Goal: Transaction & Acquisition: Purchase product/service

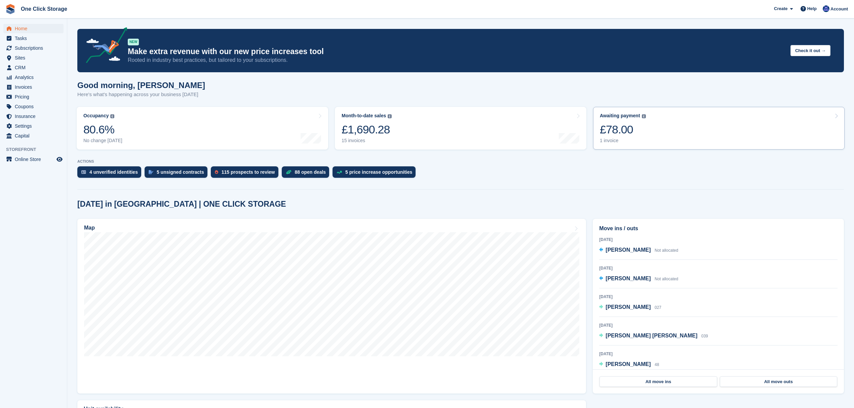
drag, startPoint x: 0, startPoint y: 0, endPoint x: 666, endPoint y: 132, distance: 679.0
click at [666, 132] on link "Awaiting payment The total outstanding balance on all open invoices. £78.00 1 i…" at bounding box center [718, 128] width 251 height 43
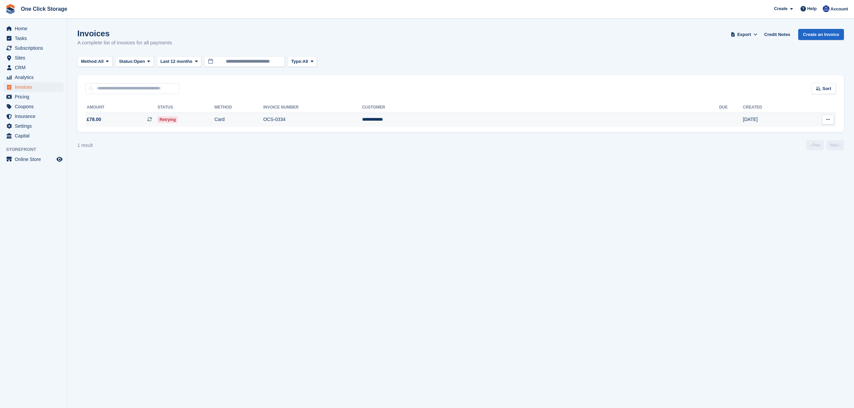
click at [114, 120] on span "£78.00 This is a recurring subscription invoice." at bounding box center [121, 119] width 72 height 7
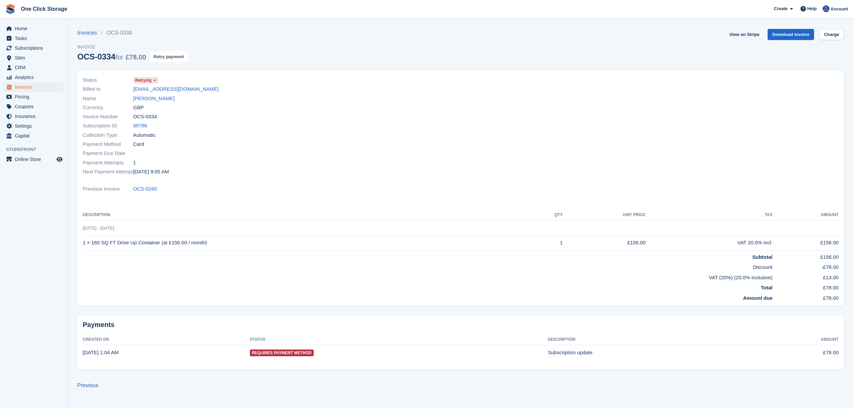
click at [183, 55] on button "Retry payment" at bounding box center [169, 56] width 40 height 11
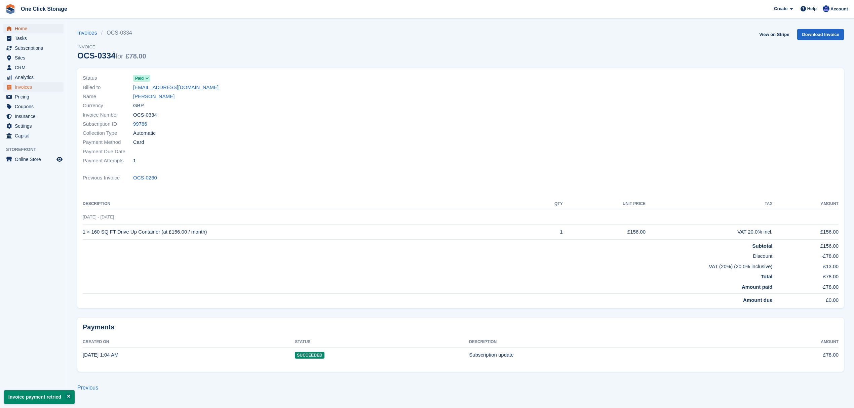
click at [24, 28] on span "Home" at bounding box center [35, 28] width 40 height 9
